Goal: Task Accomplishment & Management: Use online tool/utility

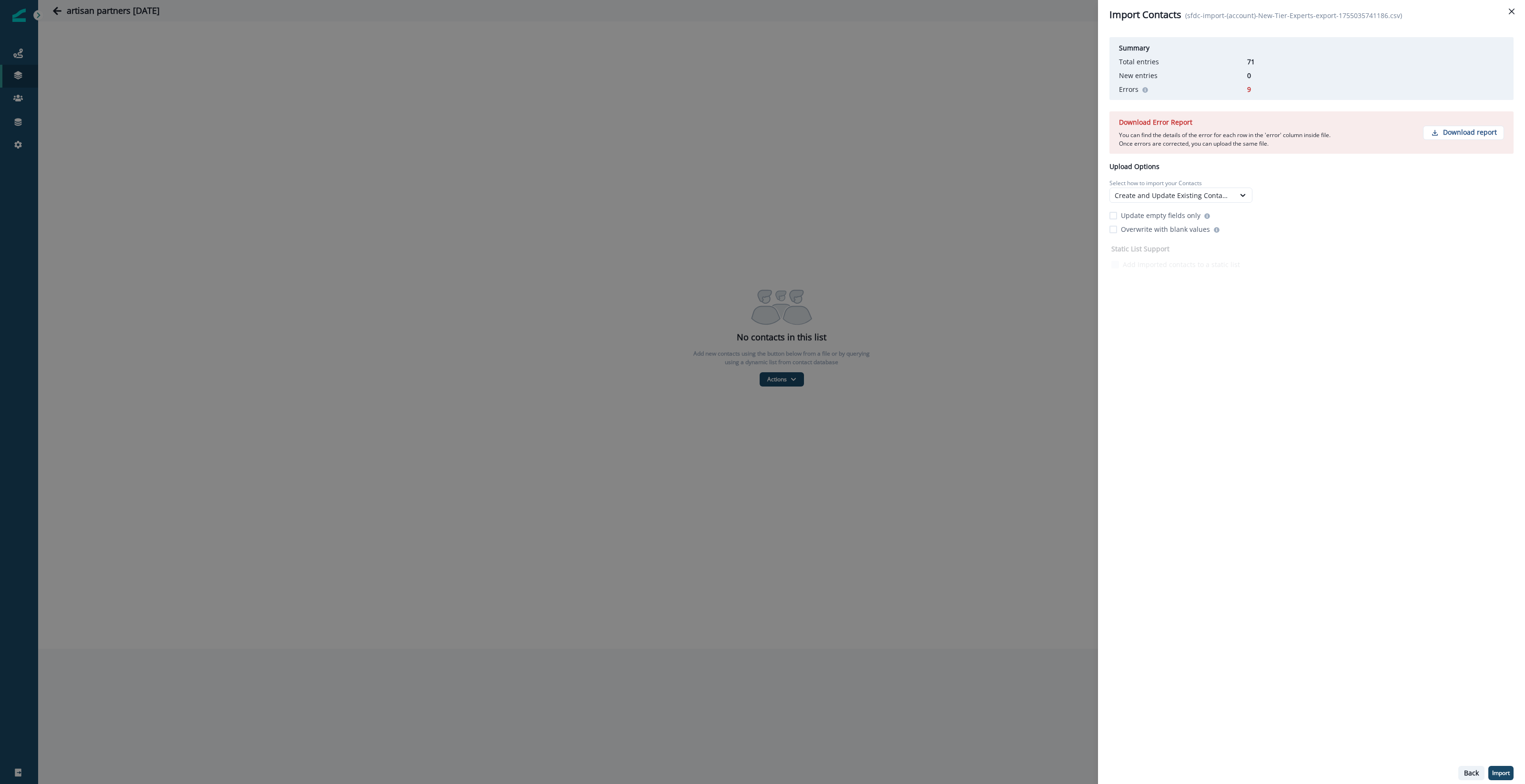
click at [1472, 774] on p "Back" at bounding box center [1471, 774] width 15 height 8
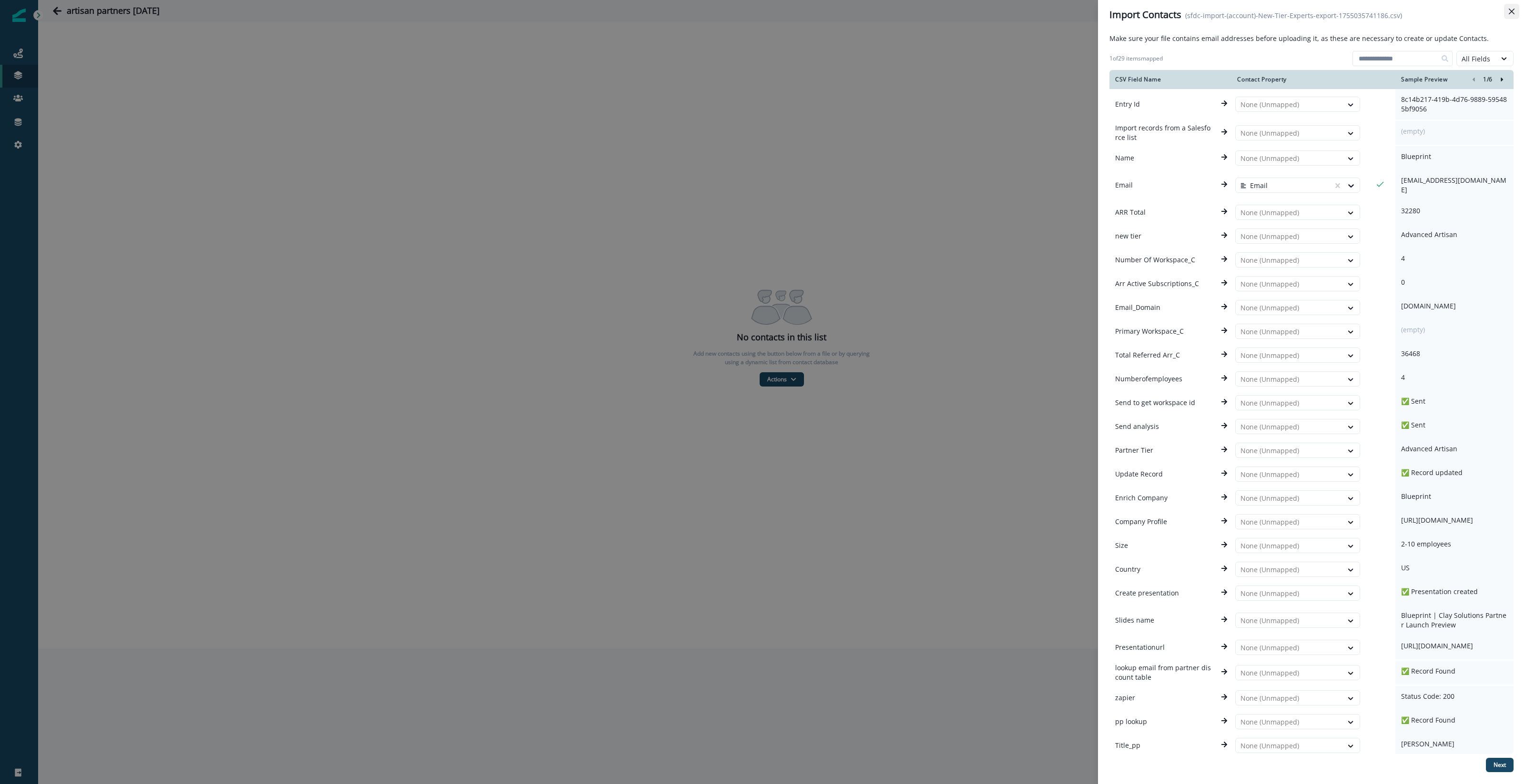
click at [1512, 9] on icon "Close" at bounding box center [1511, 11] width 6 height 6
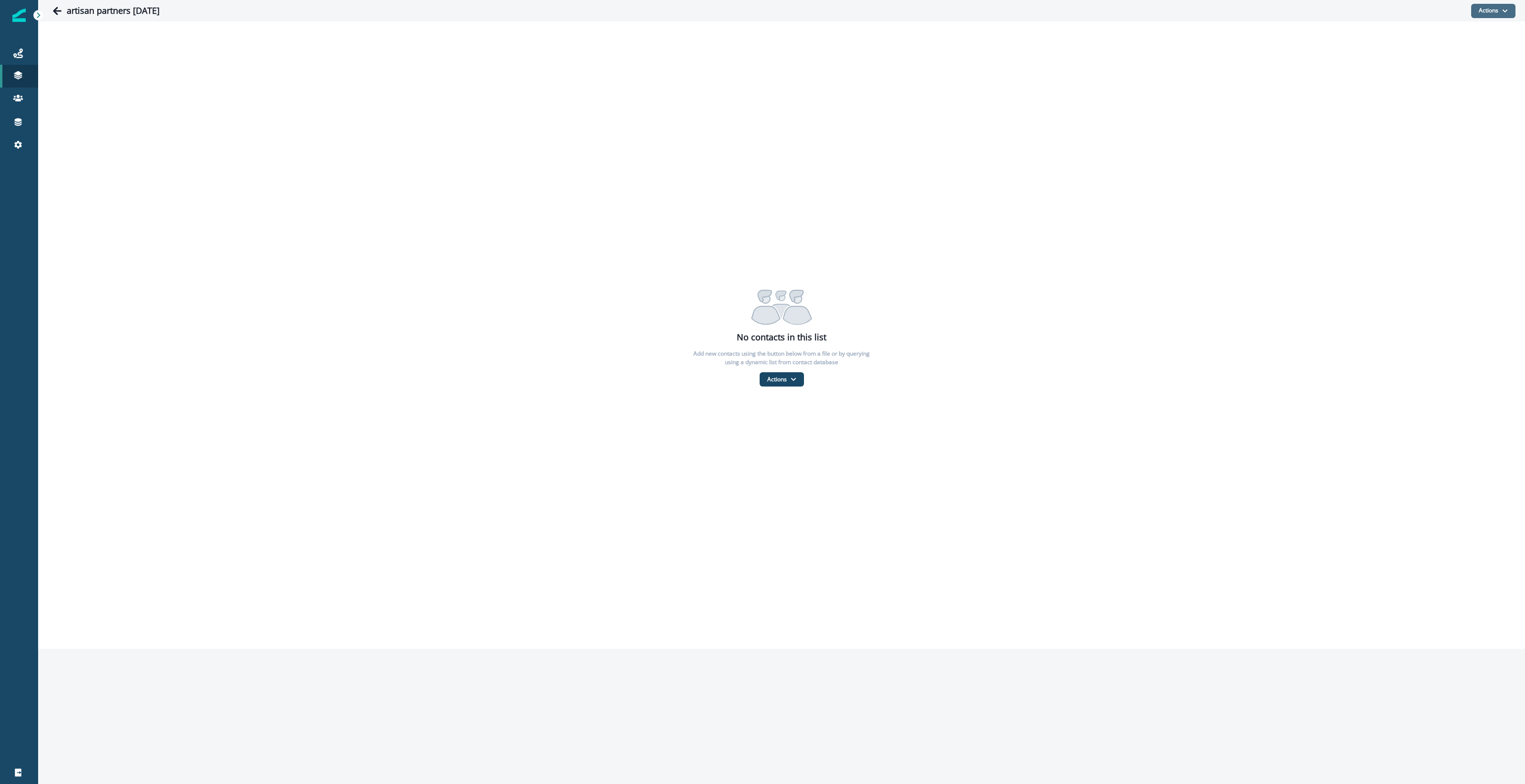
click at [1489, 13] on button "Actions" at bounding box center [1493, 11] width 44 height 14
click at [1488, 49] on button "From a CSV file" at bounding box center [1472, 52] width 85 height 16
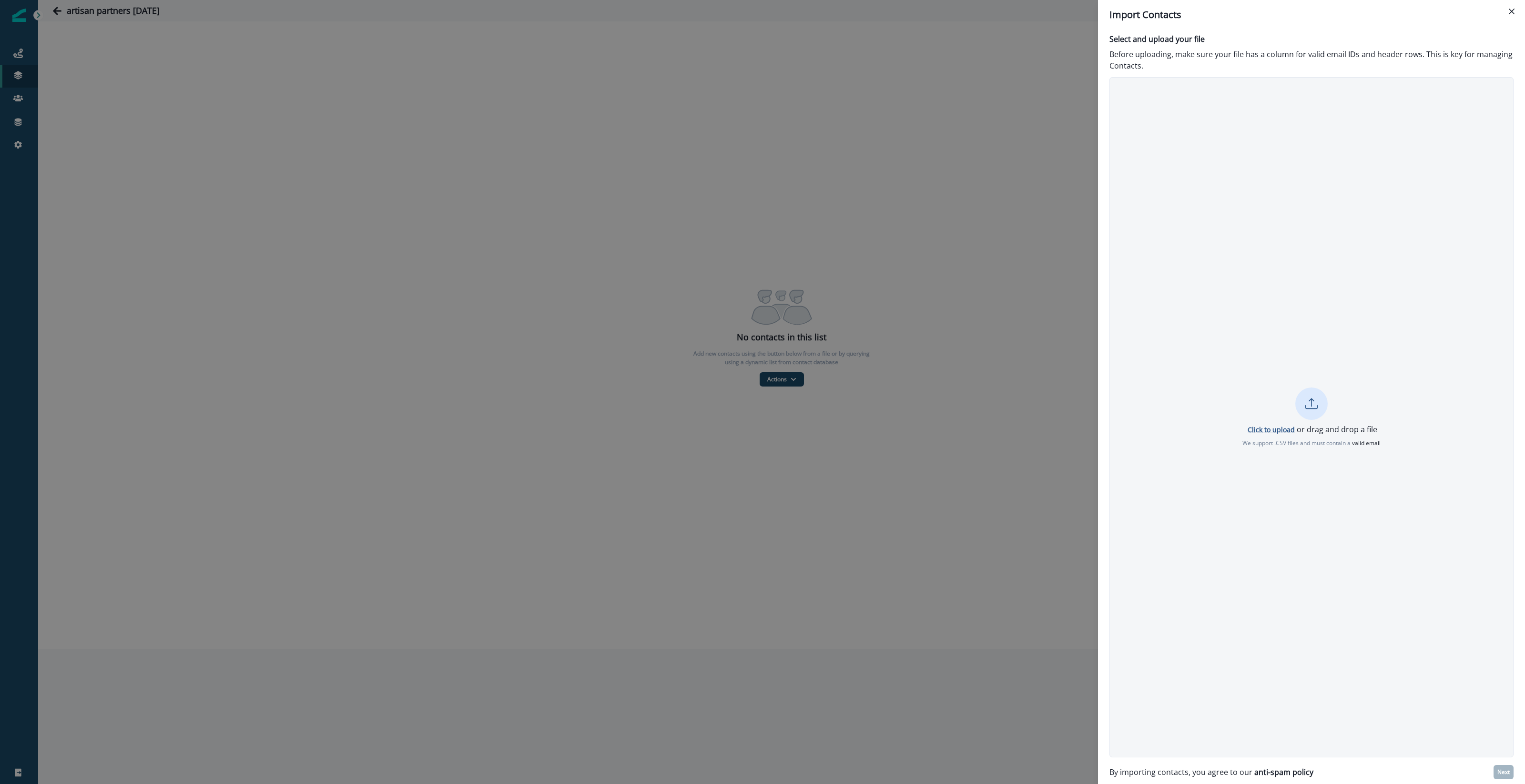
click at [1275, 431] on p "Click to upload" at bounding box center [1270, 430] width 47 height 9
click at [1499, 771] on p "Next" at bounding box center [1504, 772] width 13 height 6
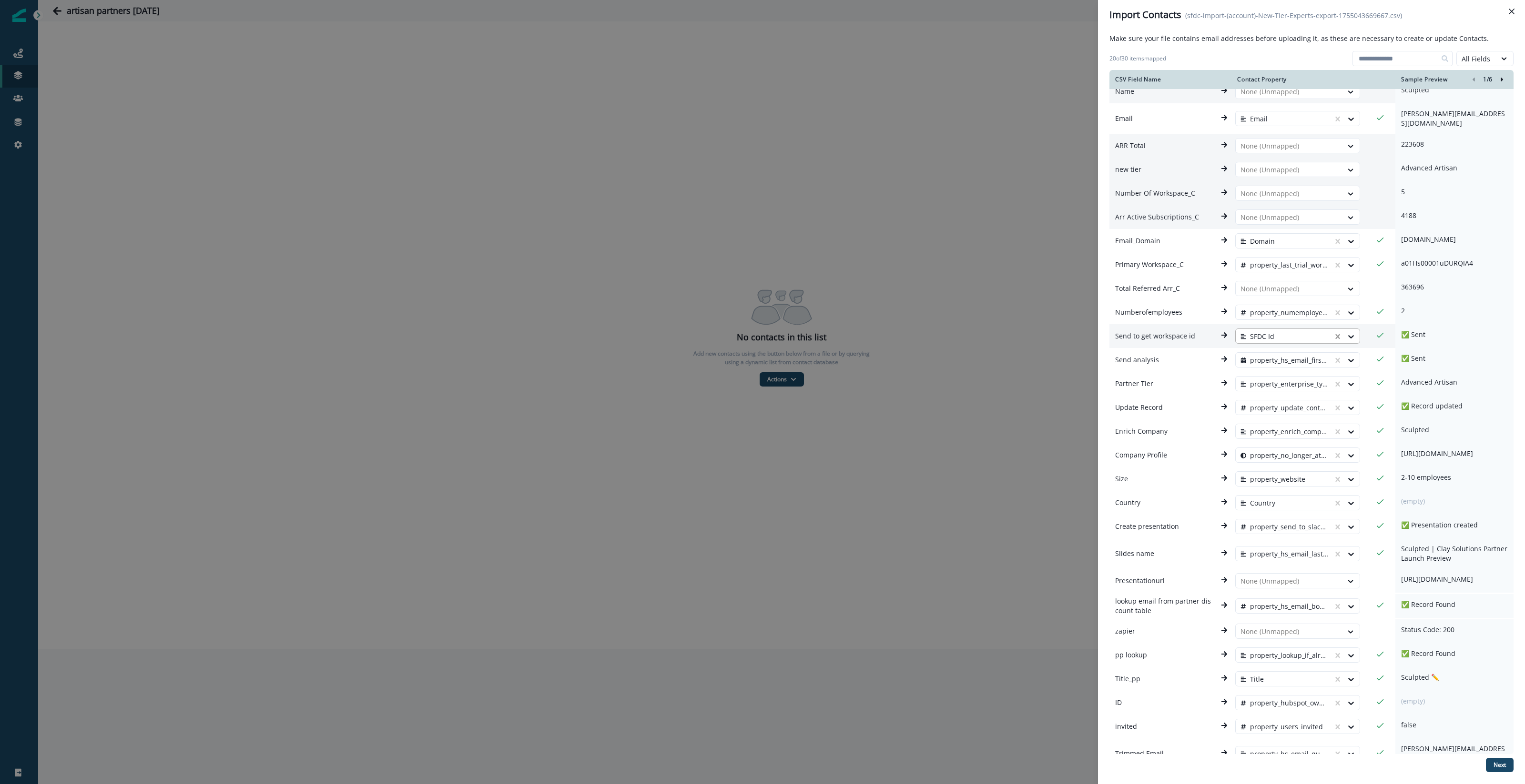
scroll to position [100, 0]
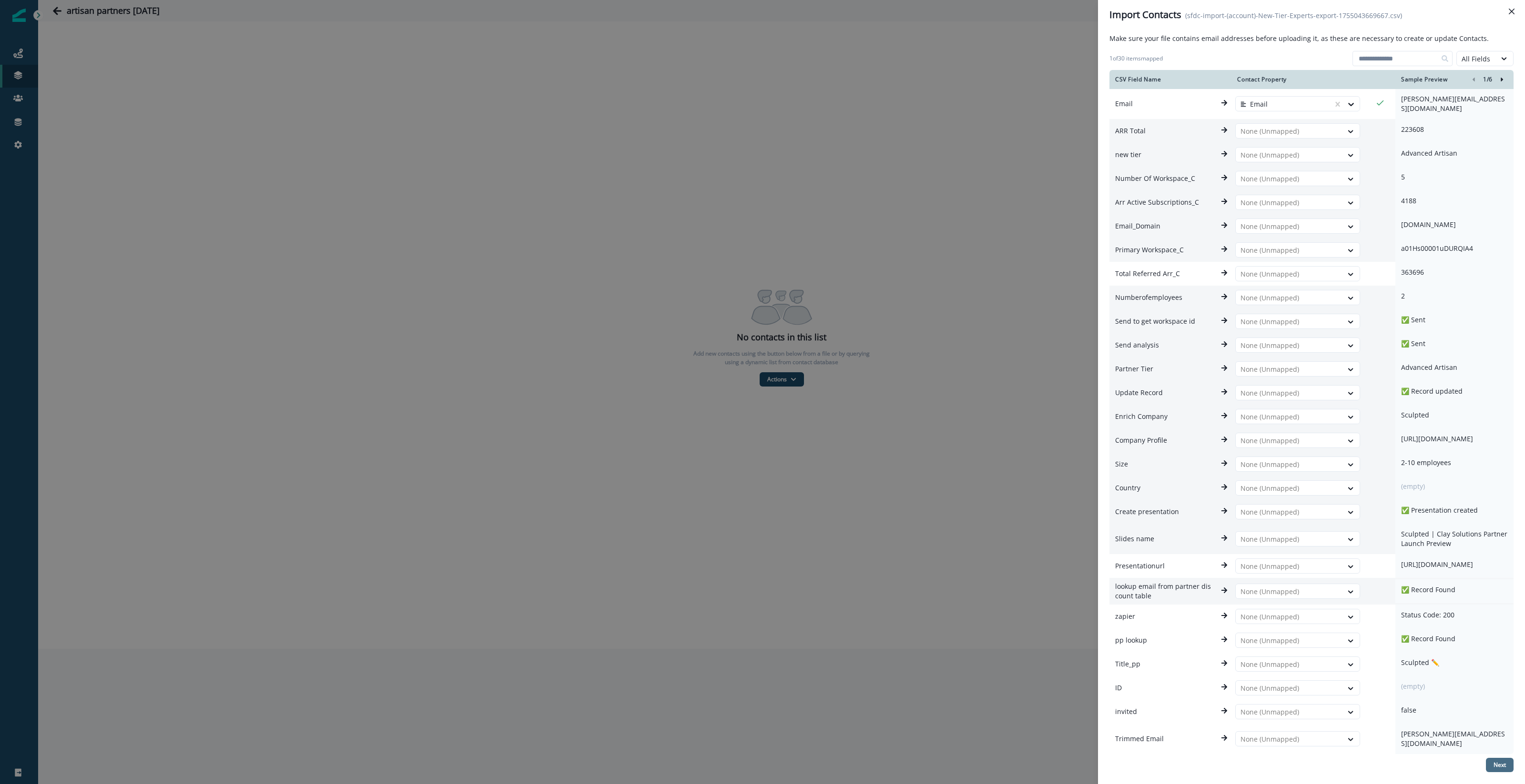
click at [1498, 765] on p "Next" at bounding box center [1500, 765] width 13 height 6
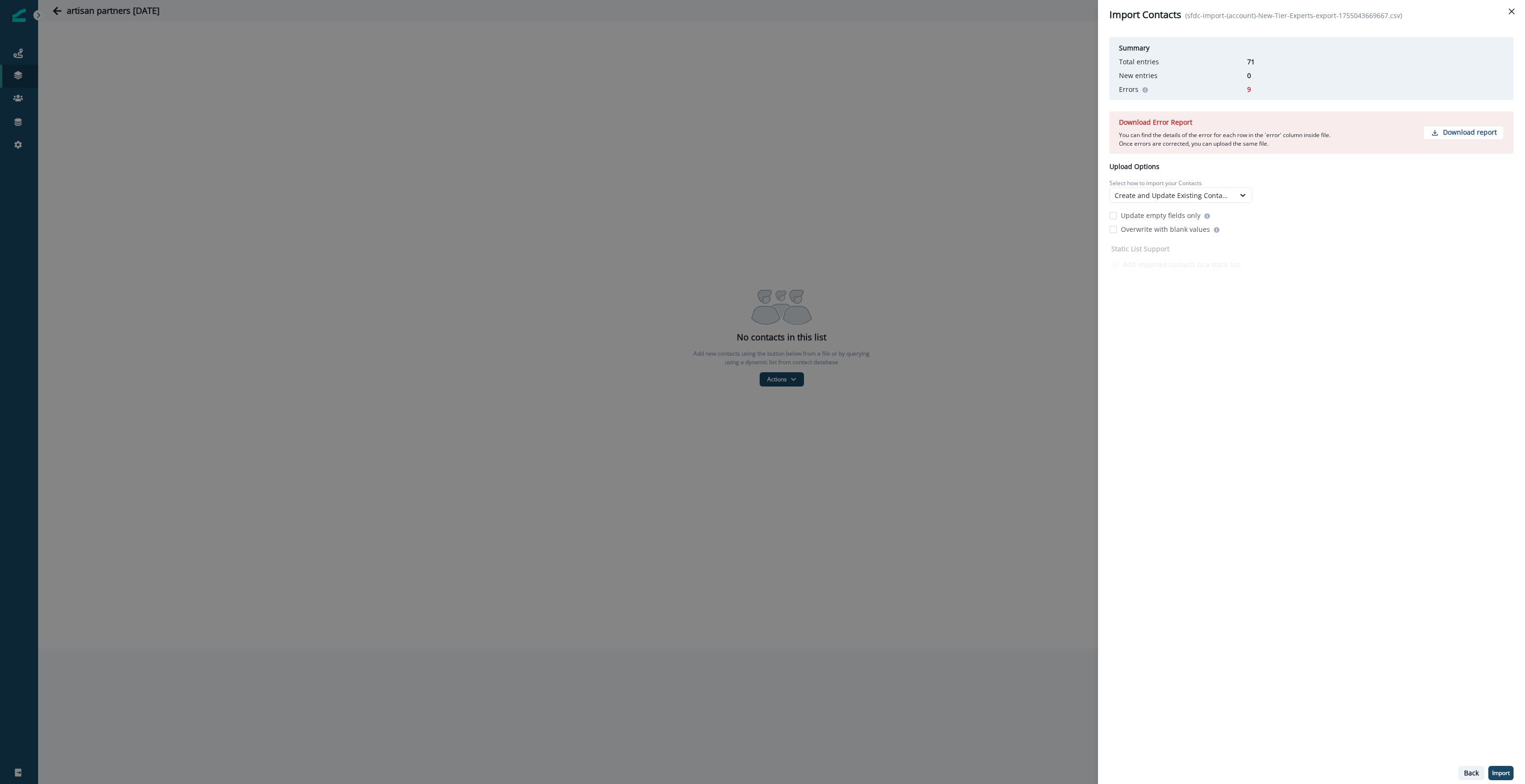
click at [1474, 773] on p "Back" at bounding box center [1471, 774] width 15 height 8
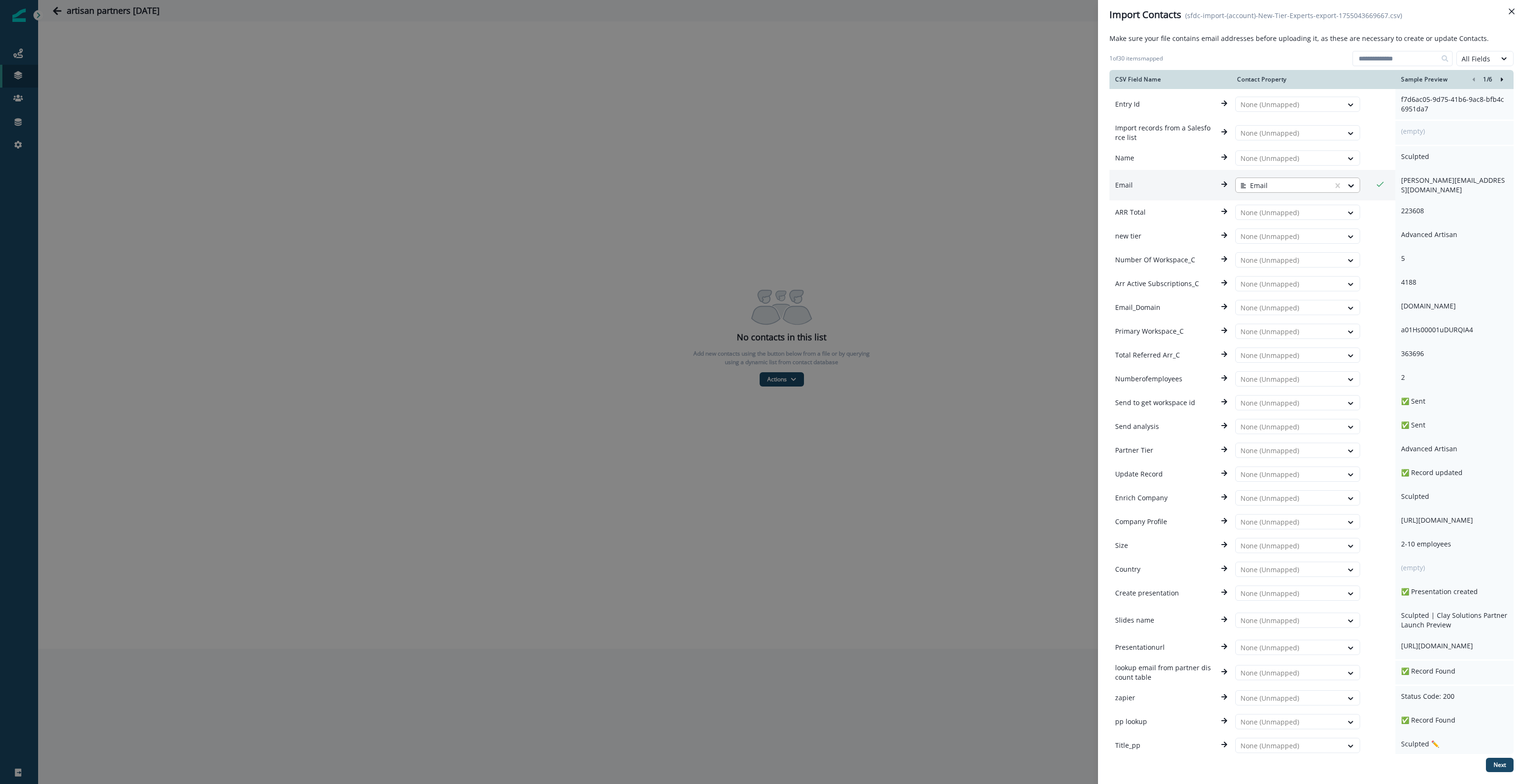
click at [1283, 183] on div at bounding box center [1284, 185] width 88 height 11
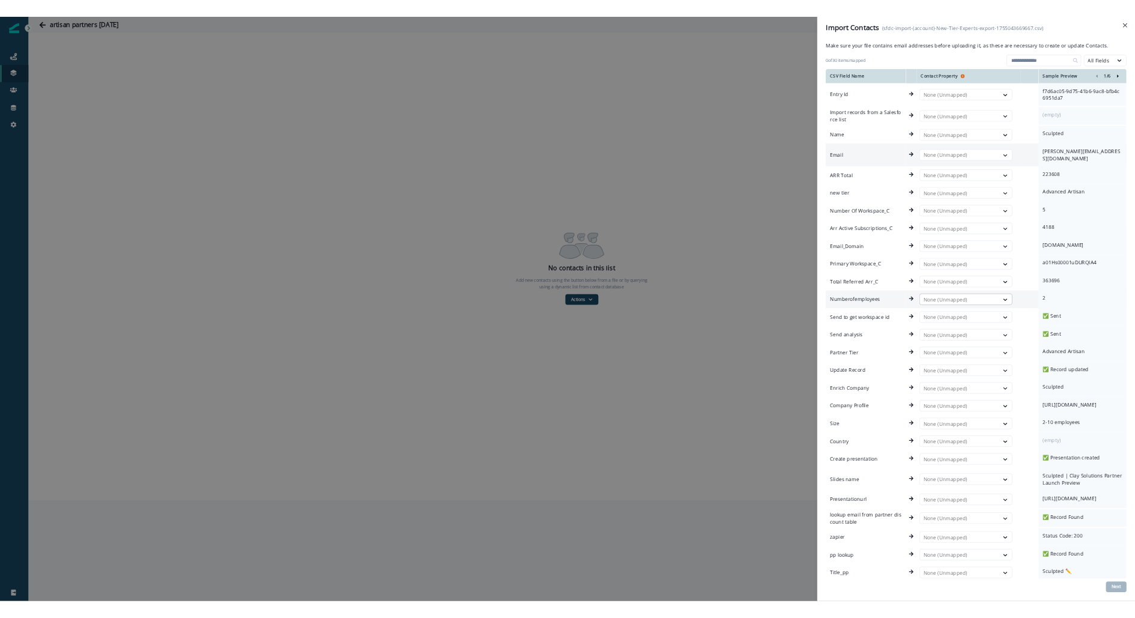
scroll to position [126, 0]
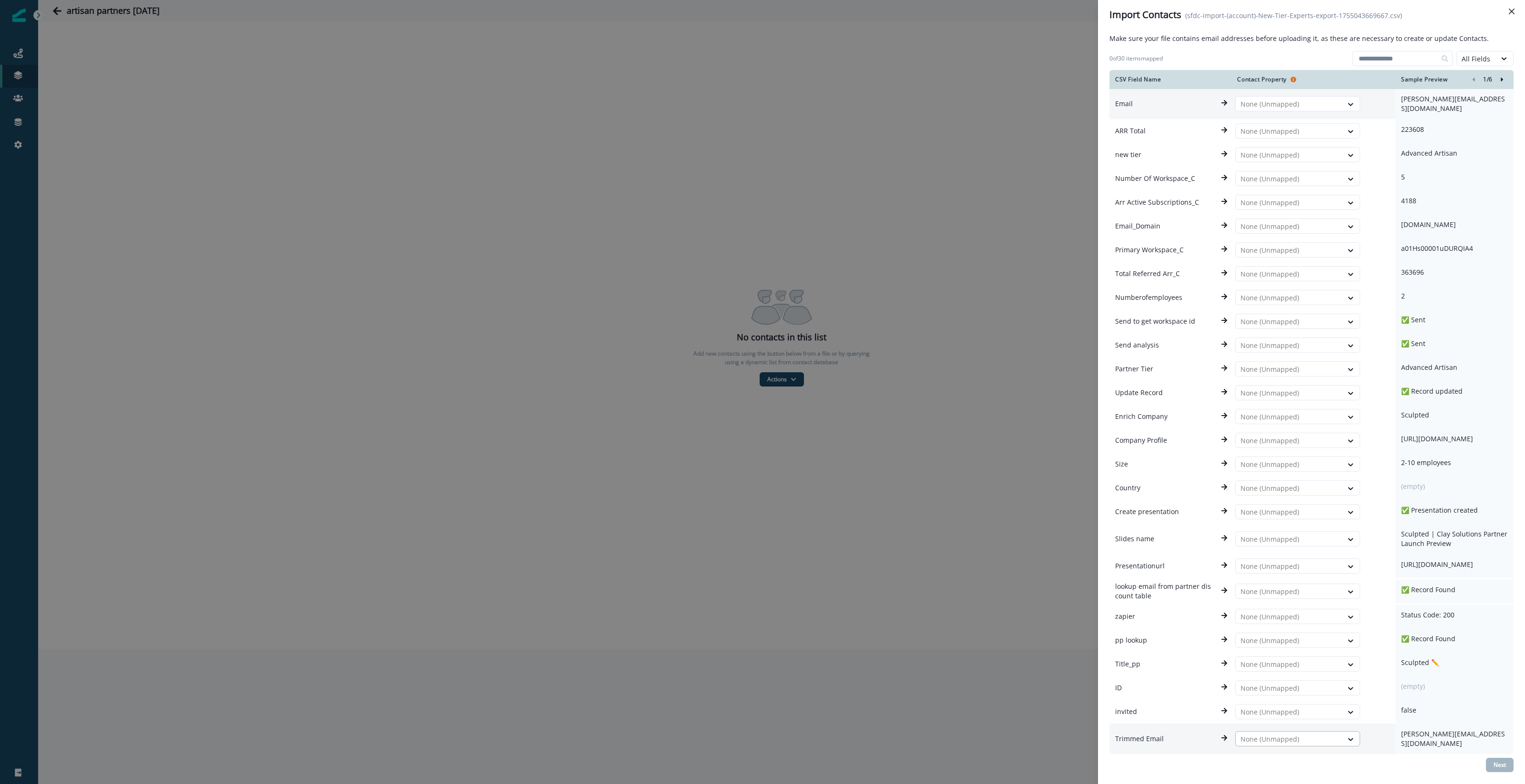
click at [1328, 743] on div at bounding box center [1289, 740] width 98 height 11
click at [1321, 594] on button "Email Required" at bounding box center [1350, 597] width 240 height 14
click at [1495, 769] on p "Next" at bounding box center [1500, 765] width 13 height 6
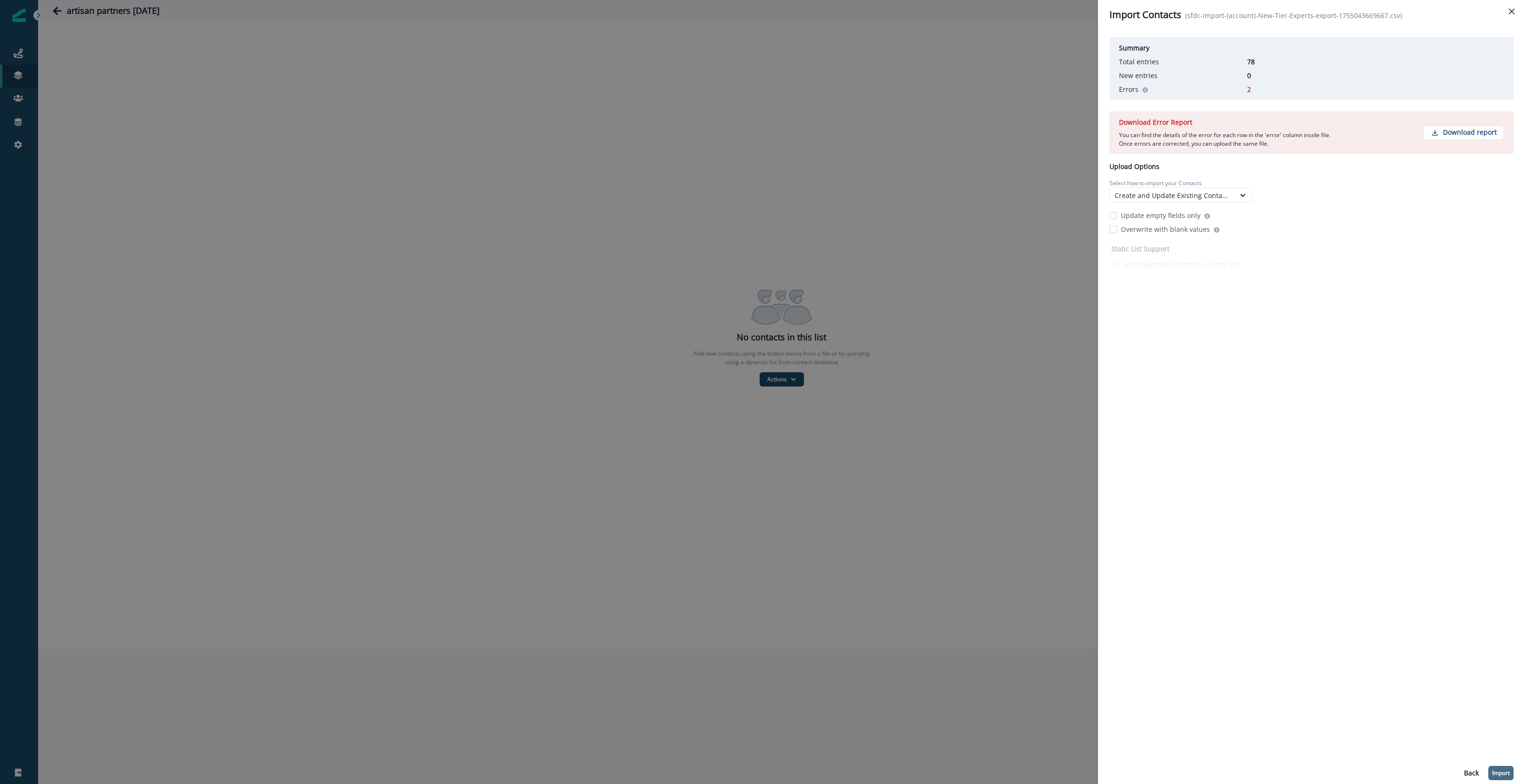
click at [1512, 769] on button "Import" at bounding box center [1500, 774] width 25 height 14
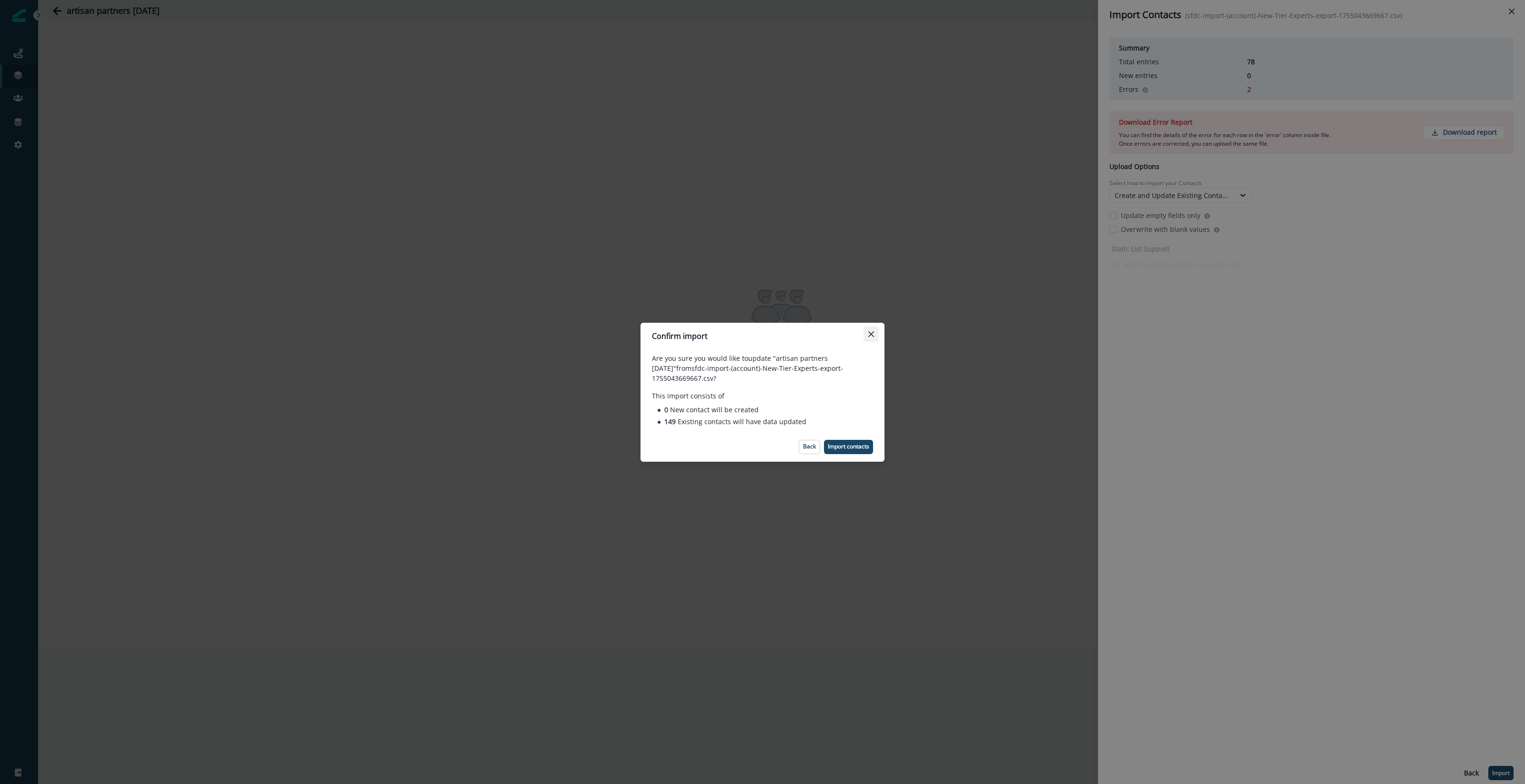
click at [872, 337] on icon "Close" at bounding box center [871, 334] width 6 height 6
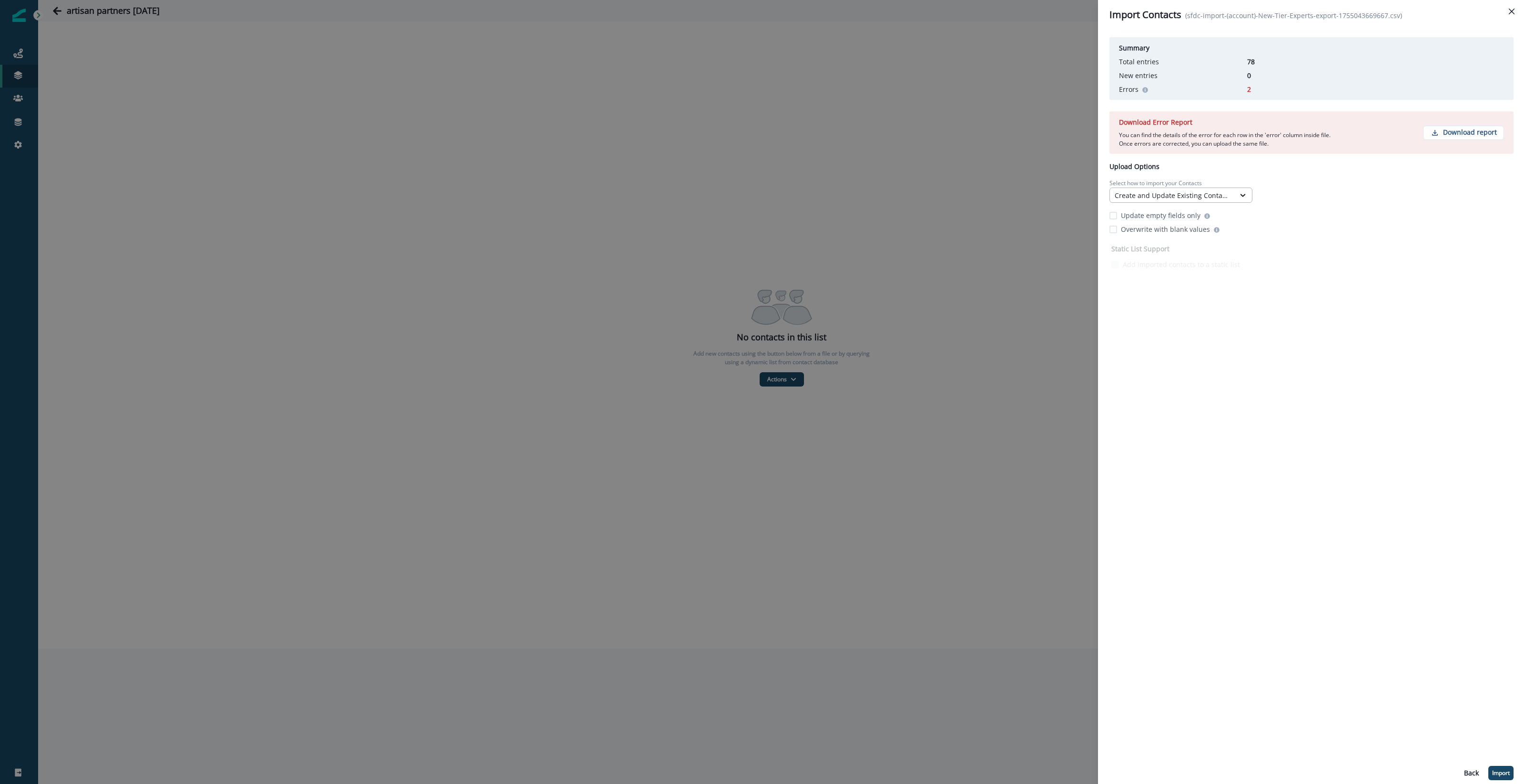
click at [1182, 196] on div "Create and Update Existing Contacts" at bounding box center [1171, 195] width 115 height 10
click at [1182, 197] on div "Create and Update Existing Contacts" at bounding box center [1171, 195] width 115 height 10
click at [1157, 218] on p "Update empty fields only" at bounding box center [1160, 216] width 79 height 10
click at [1505, 771] on p "Import" at bounding box center [1500, 773] width 17 height 6
